Goal: Check status: Check status

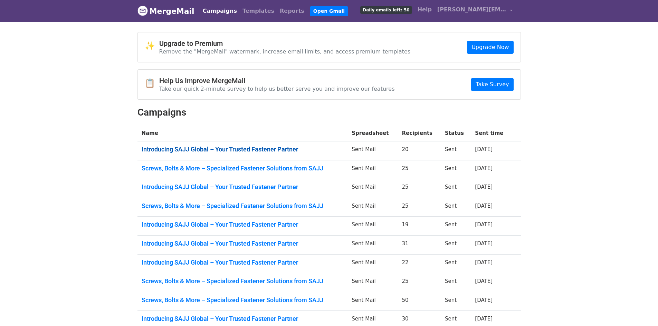
click at [249, 146] on link "Introducing SAJJ Global – Your Trusted Fastener Partner" at bounding box center [243, 150] width 202 height 8
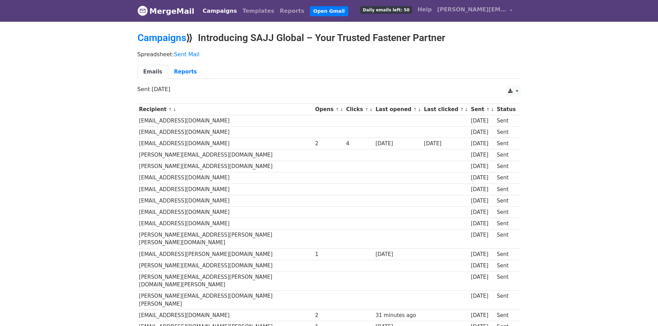
scroll to position [35, 0]
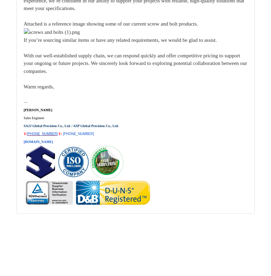
scroll to position [12603, 0]
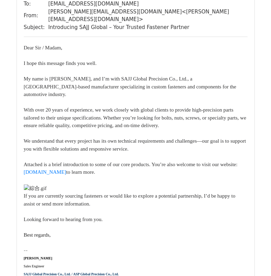
scroll to position [1657, 0]
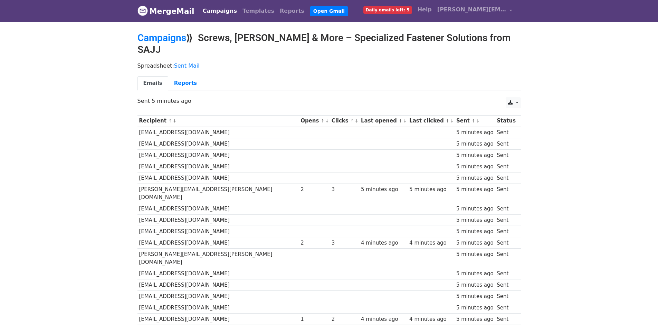
click at [543, 162] on body "MergeMail Campaigns Templates Reports Open Gmail Daily emails left: 5 Help joan…" at bounding box center [329, 234] width 658 height 469
click at [176, 12] on link "MergeMail" at bounding box center [165, 11] width 57 height 14
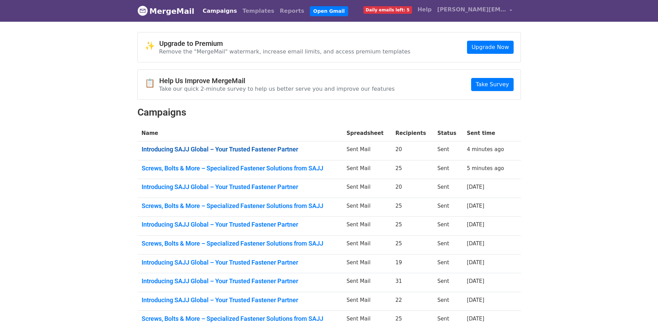
click at [217, 146] on link "Introducing SAJJ Global – Your Trusted Fastener Partner" at bounding box center [240, 150] width 197 height 8
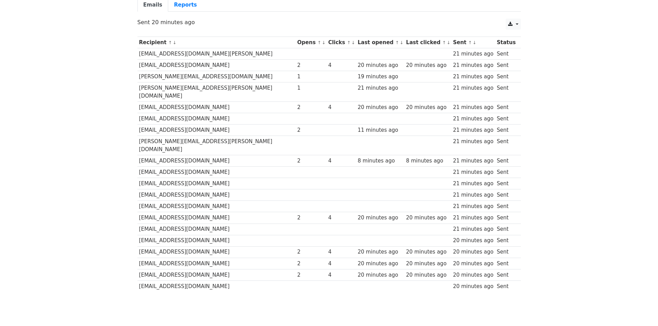
scroll to position [69, 0]
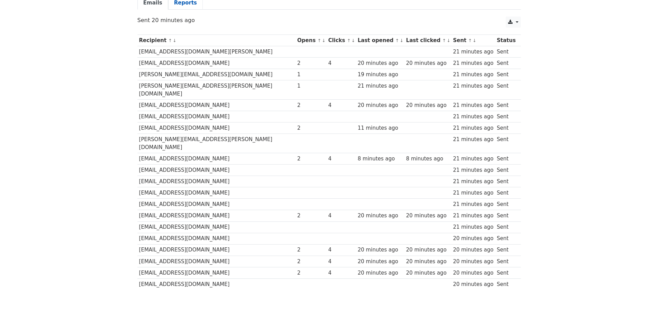
click at [183, 7] on link "Reports" at bounding box center [185, 3] width 35 height 14
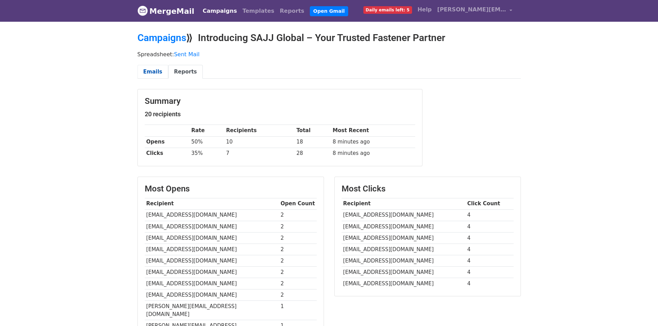
click at [144, 66] on link "Emails" at bounding box center [152, 72] width 31 height 14
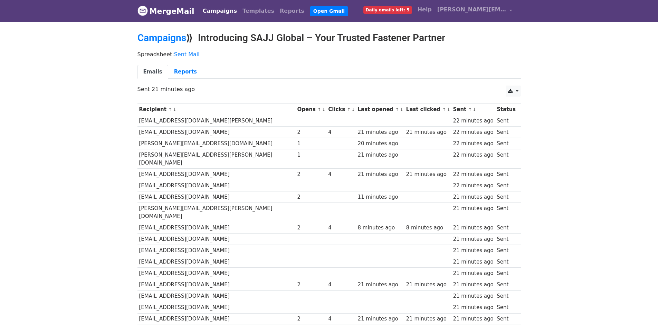
click at [171, 13] on link "MergeMail" at bounding box center [165, 11] width 57 height 14
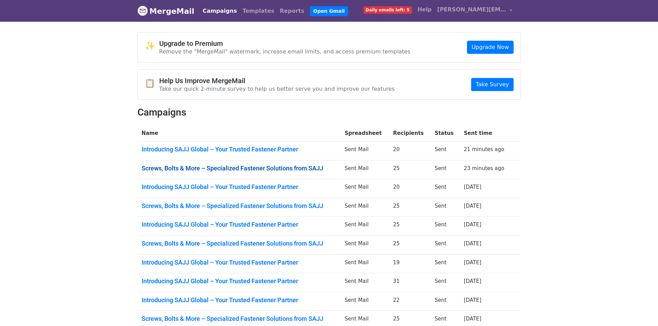
click at [250, 170] on link "Screws, Bolts & More – Specialized Fastener Solutions from SAJJ" at bounding box center [239, 169] width 195 height 8
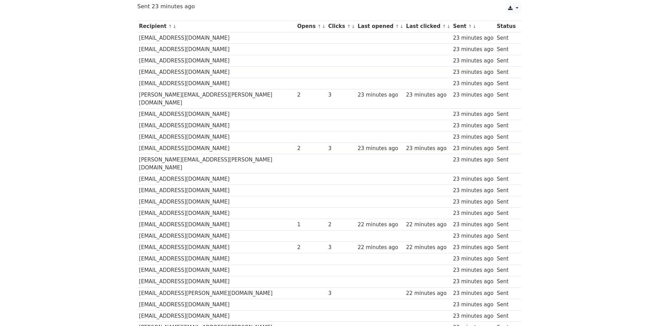
scroll to position [104, 0]
